Goal: Obtain resource: Download file/media

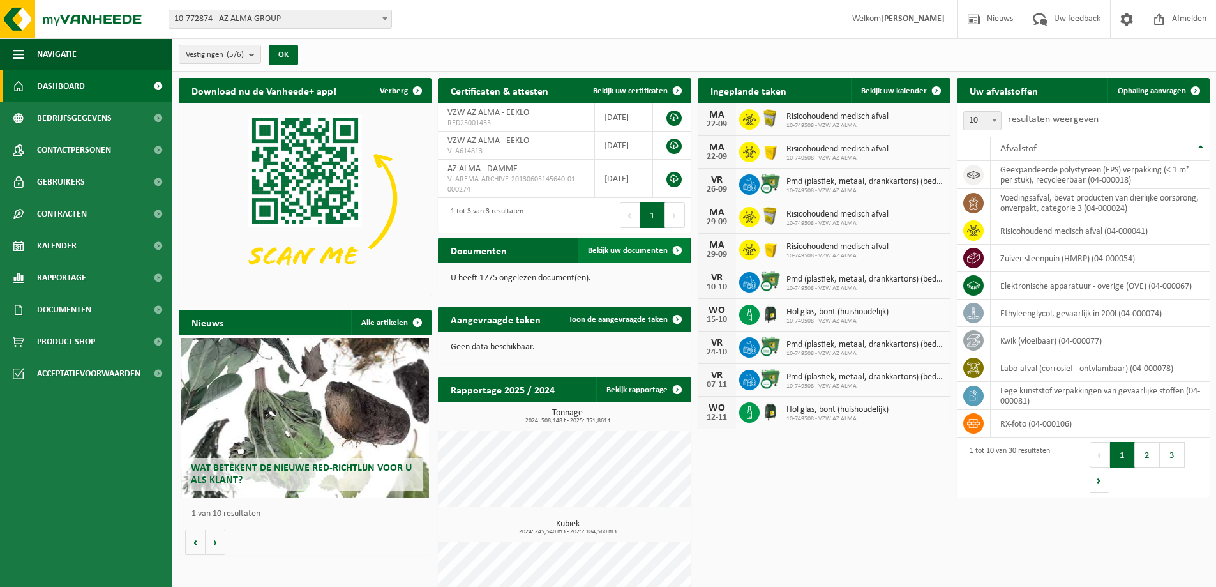
click at [598, 250] on span "Bekijk uw documenten" at bounding box center [628, 250] width 80 height 8
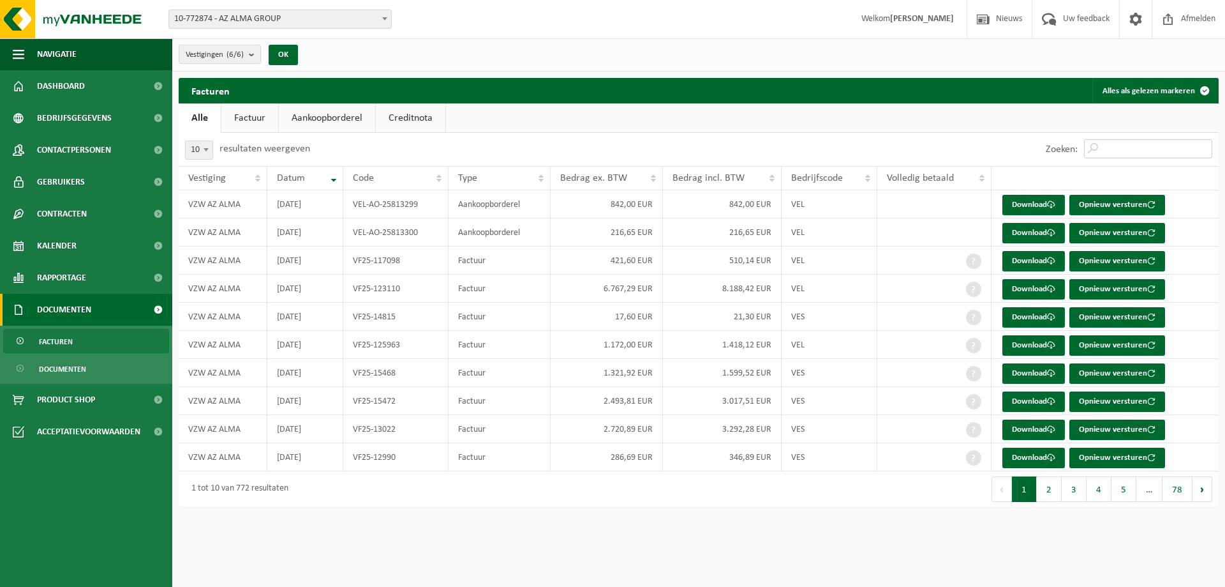
click at [1116, 147] on input "Zoeken:" at bounding box center [1148, 148] width 128 height 19
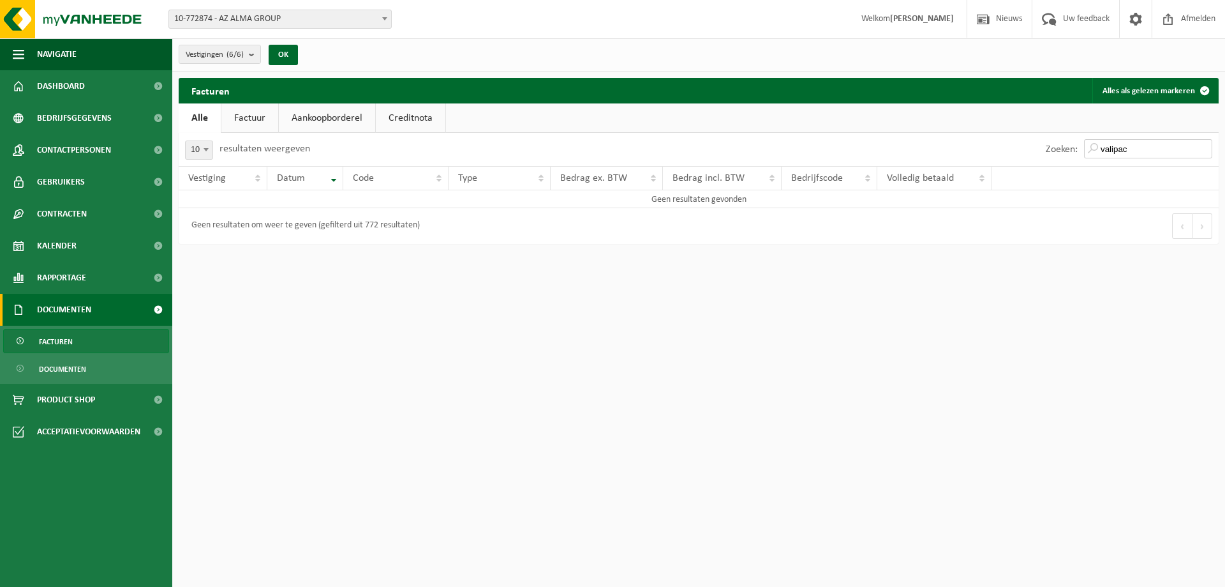
type input "valipac"
click at [63, 338] on span "Facturen" at bounding box center [56, 341] width 34 height 24
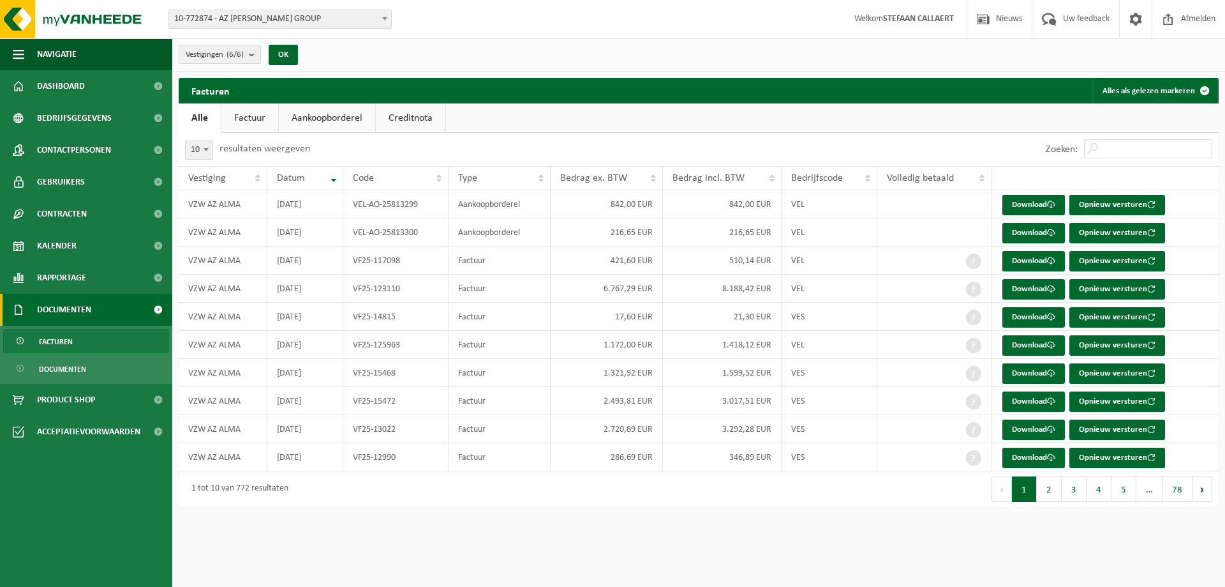
click at [246, 116] on link "Factuur" at bounding box center [249, 117] width 57 height 29
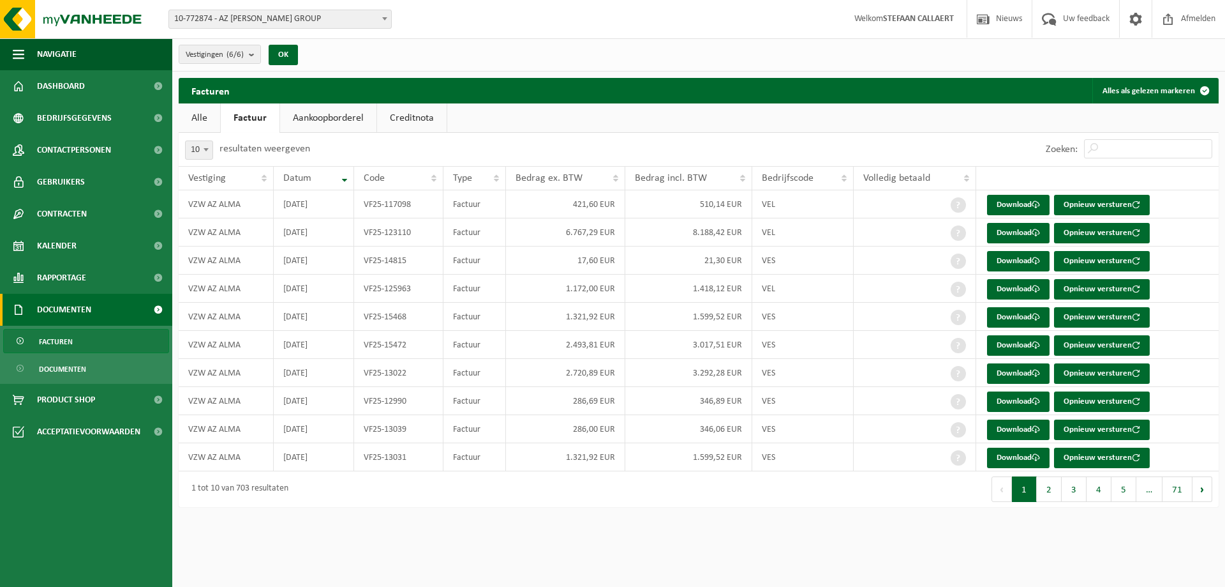
click at [407, 117] on link "Creditnota" at bounding box center [412, 117] width 70 height 29
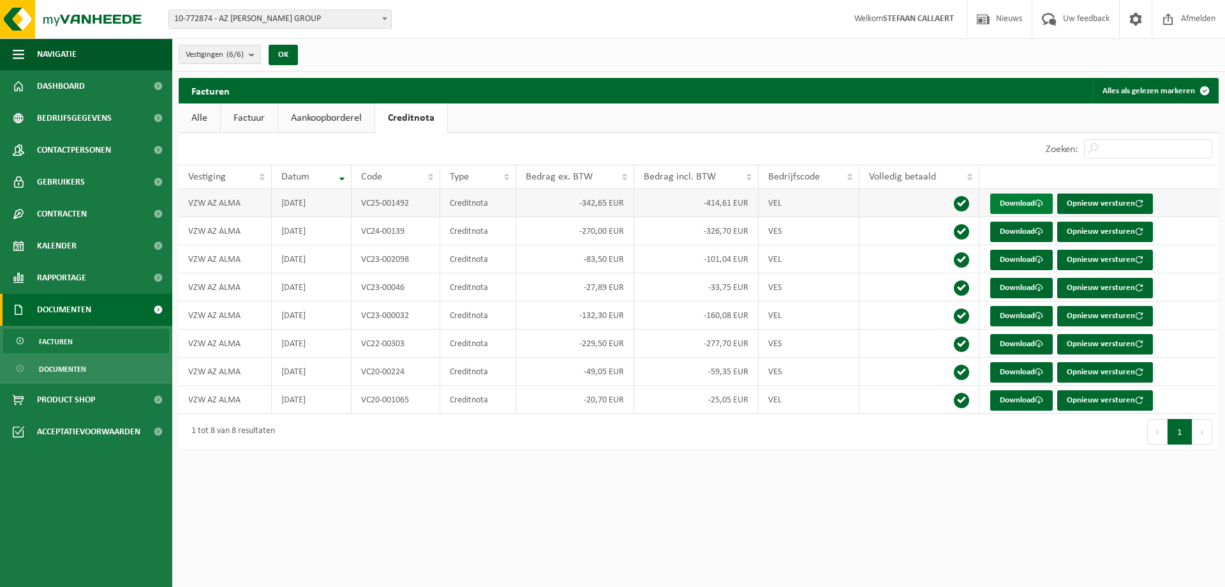
click at [1032, 202] on link "Download" at bounding box center [1022, 203] width 63 height 20
drag, startPoint x: 317, startPoint y: 119, endPoint x: 288, endPoint y: 121, distance: 29.5
click at [316, 119] on link "Aankoopborderel" at bounding box center [326, 117] width 96 height 29
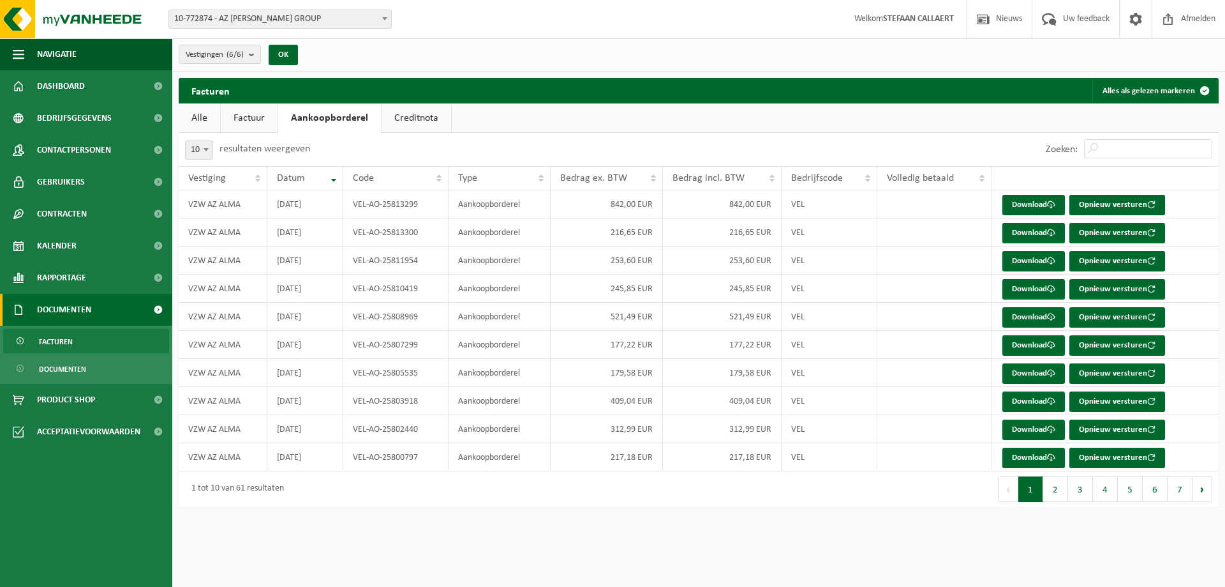
click at [248, 121] on link "Factuur" at bounding box center [249, 117] width 57 height 29
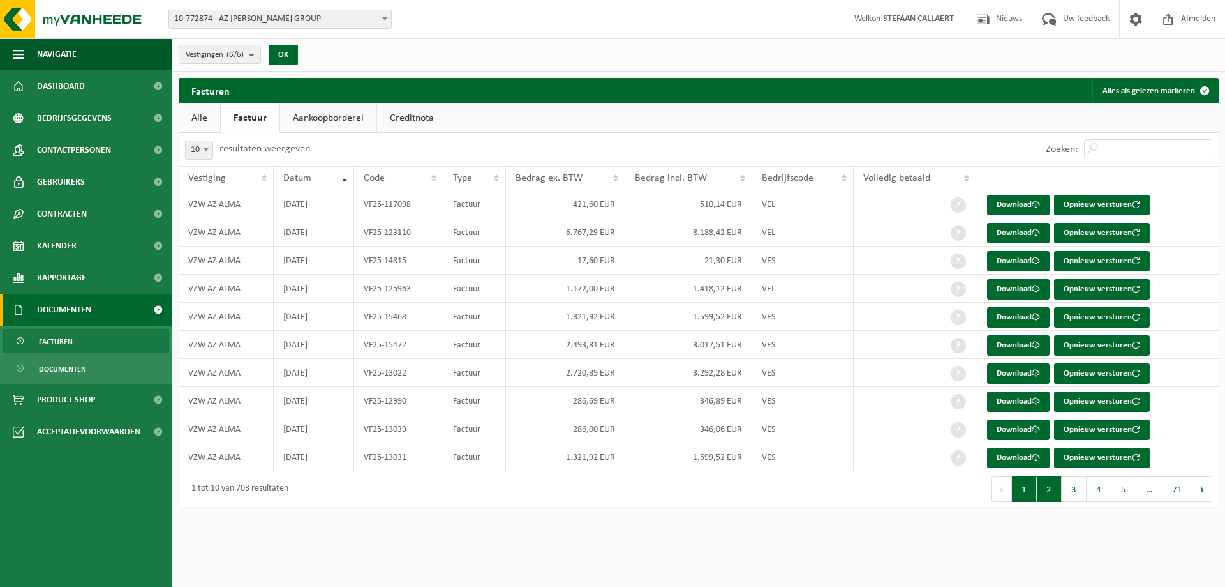
click at [1052, 487] on button "2" at bounding box center [1049, 489] width 25 height 26
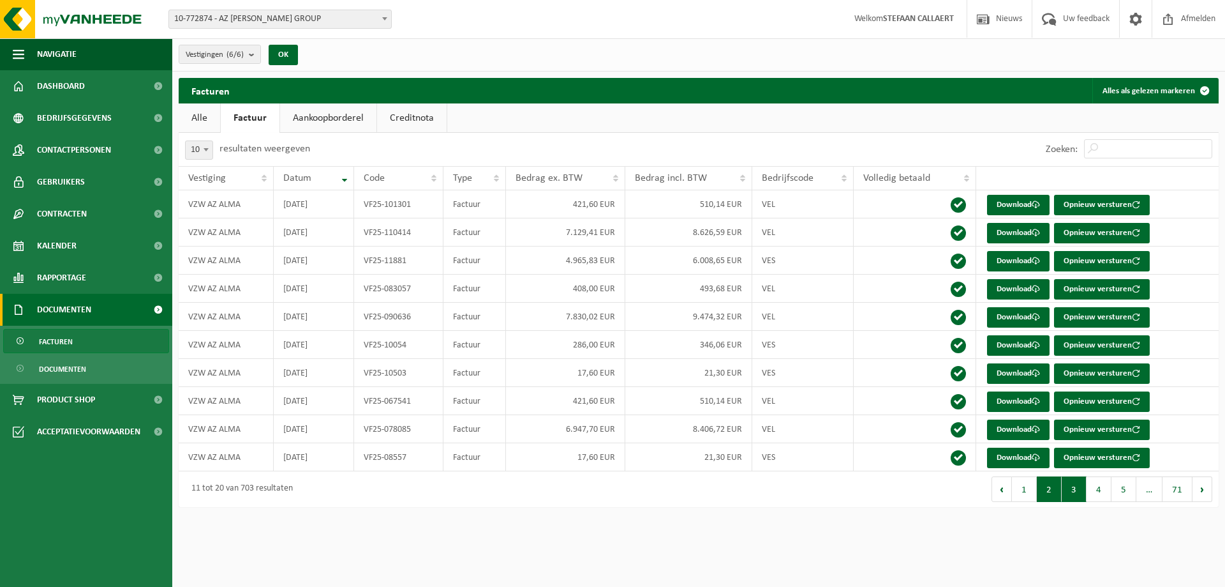
click at [1073, 489] on button "3" at bounding box center [1074, 489] width 25 height 26
click at [1102, 489] on button "4" at bounding box center [1099, 489] width 25 height 26
click at [1125, 489] on button "5" at bounding box center [1124, 489] width 25 height 26
click at [1151, 490] on span "…" at bounding box center [1150, 489] width 26 height 26
click at [1202, 488] on button "Volgende" at bounding box center [1203, 489] width 20 height 26
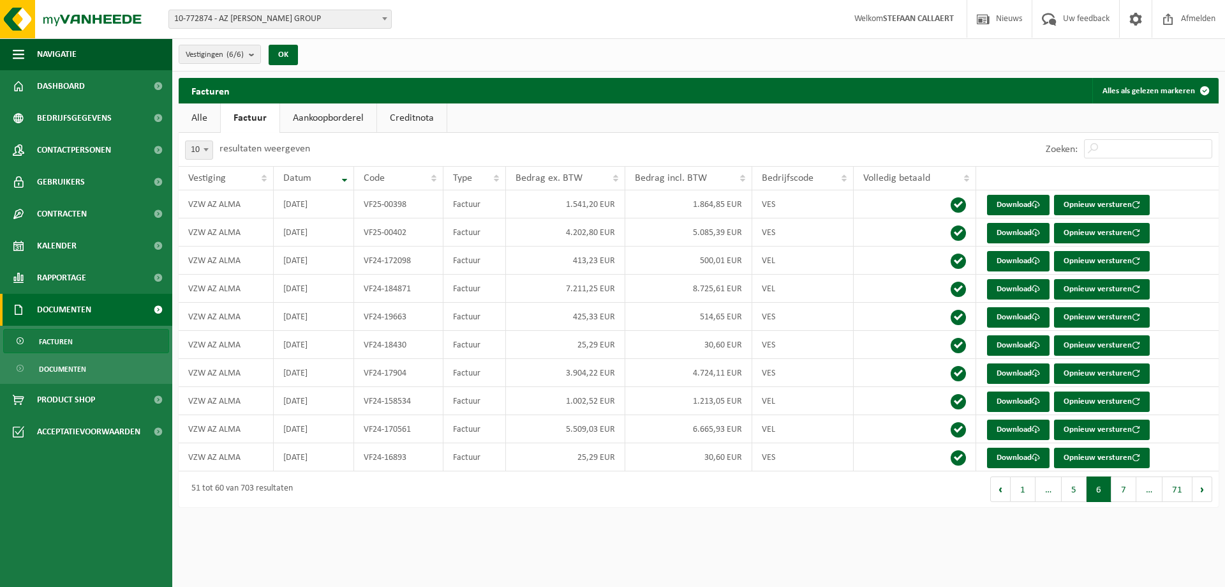
click at [1202, 488] on button "Volgende" at bounding box center [1203, 489] width 20 height 26
click at [1081, 490] on button "6" at bounding box center [1074, 489] width 25 height 26
click at [1008, 232] on link "Download" at bounding box center [1018, 233] width 63 height 20
